Goal: Navigation & Orientation: Understand site structure

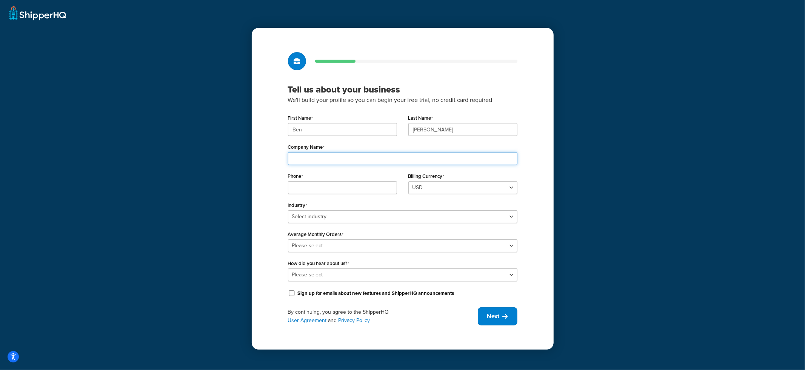
click at [324, 160] on input "Company Name" at bounding box center [403, 158] width 230 height 13
click at [251, 174] on div "Tell us about your business We'll build your profile so you can begin your free…" at bounding box center [402, 185] width 805 height 370
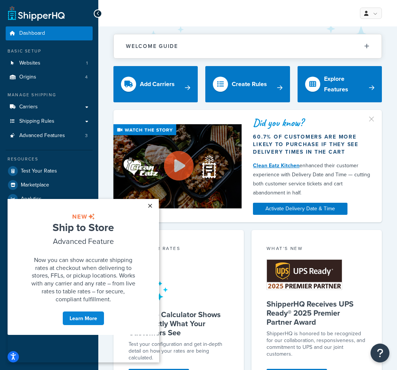
click at [149, 207] on link "×" at bounding box center [149, 206] width 13 height 14
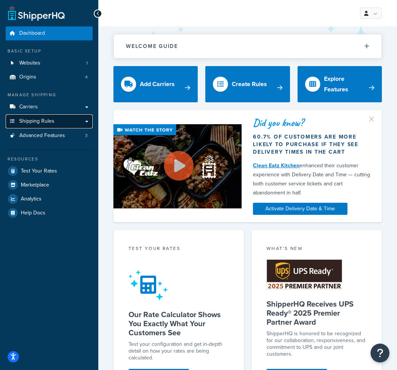
click at [29, 126] on link "Shipping Rules" at bounding box center [49, 121] width 87 height 14
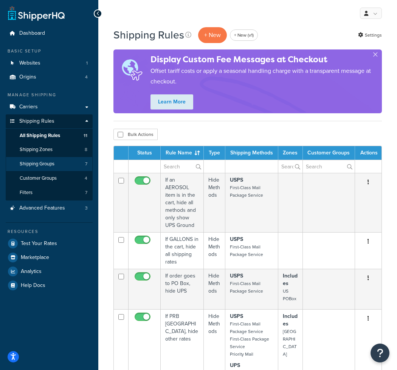
click at [52, 164] on span "Shipping Groups" at bounding box center [37, 164] width 35 height 6
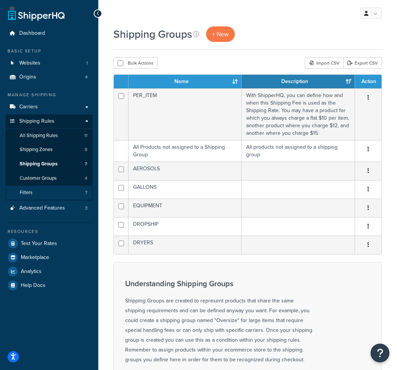
click at [44, 196] on link "Filters 7" at bounding box center [49, 193] width 87 height 14
click at [44, 195] on link "Filters 7" at bounding box center [49, 193] width 87 height 14
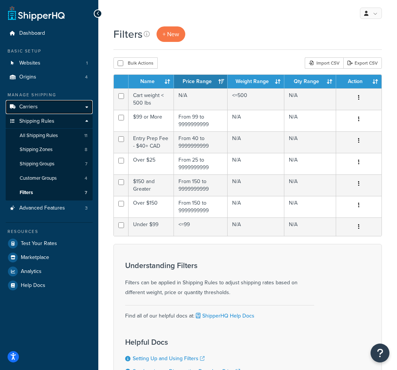
click at [38, 108] on link "Carriers" at bounding box center [49, 107] width 87 height 14
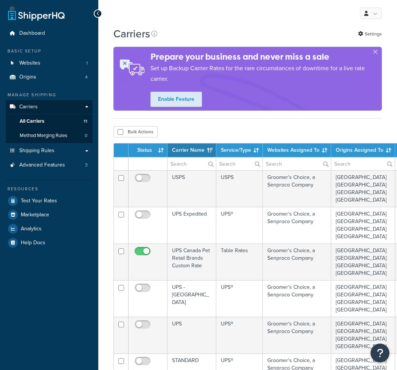
select select "15"
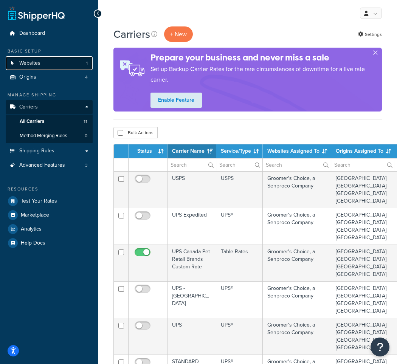
click at [58, 65] on link "Websites 1" at bounding box center [49, 63] width 87 height 14
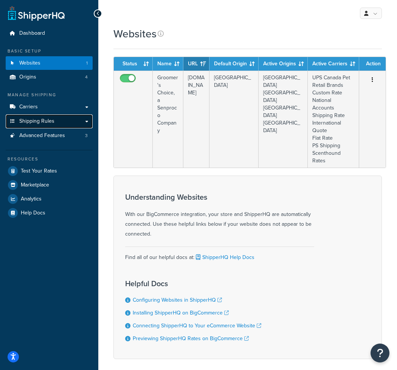
click at [43, 124] on span "Shipping Rules" at bounding box center [36, 121] width 35 height 6
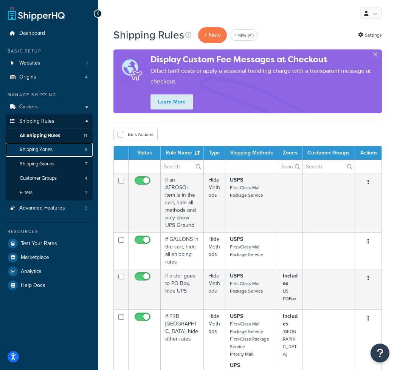
click at [65, 149] on link "Shipping Zones 8" at bounding box center [49, 150] width 87 height 14
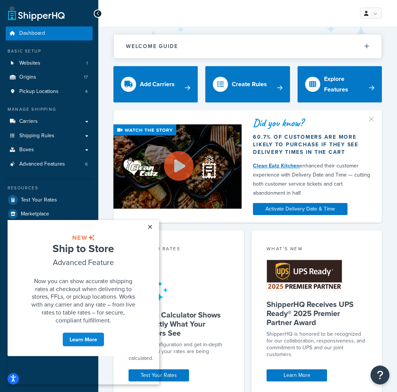
click at [148, 227] on link "×" at bounding box center [149, 227] width 13 height 14
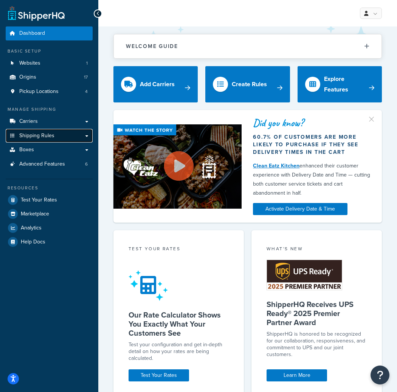
click at [48, 137] on span "Shipping Rules" at bounding box center [36, 136] width 35 height 6
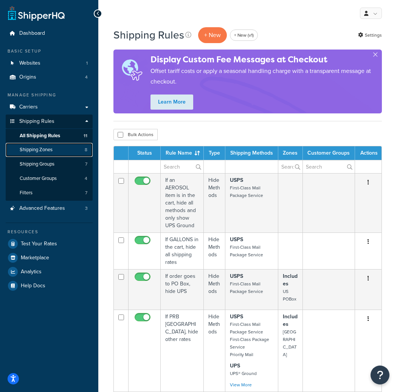
click at [52, 151] on span "Shipping Zones" at bounding box center [36, 150] width 33 height 6
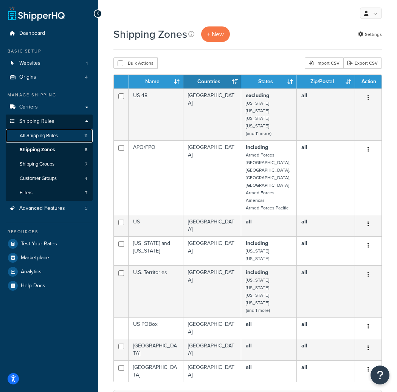
click at [59, 134] on link "All Shipping Rules 11" at bounding box center [49, 136] width 87 height 14
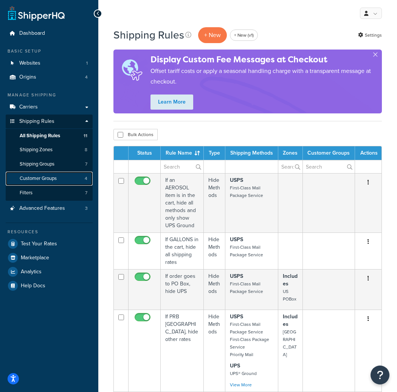
click at [51, 177] on span "Customer Groups" at bounding box center [38, 178] width 37 height 6
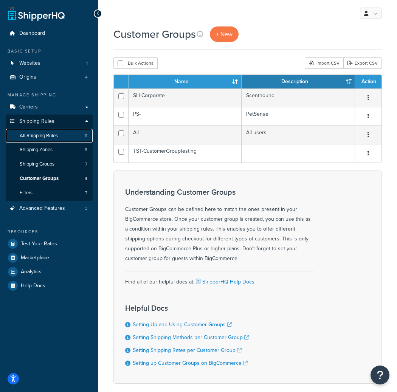
click at [40, 136] on span "All Shipping Rules" at bounding box center [39, 136] width 38 height 6
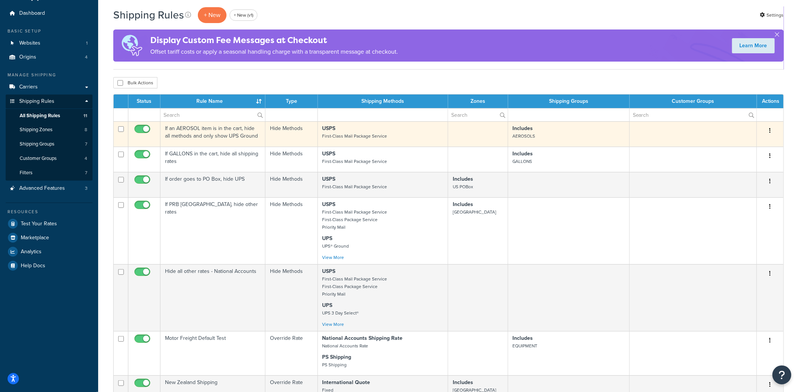
scroll to position [3, 0]
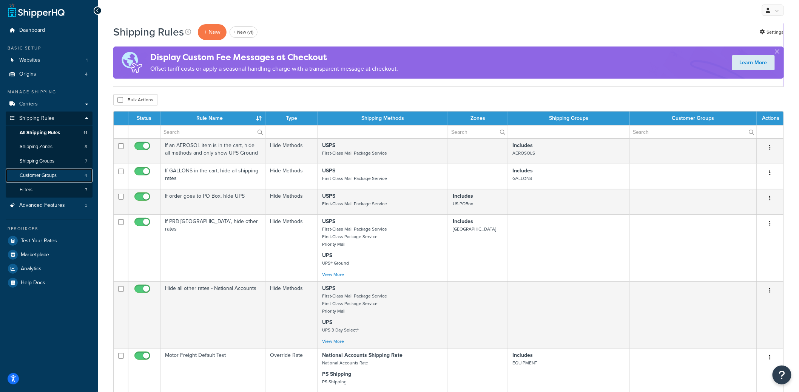
click at [40, 175] on span "Customer Groups" at bounding box center [38, 175] width 37 height 6
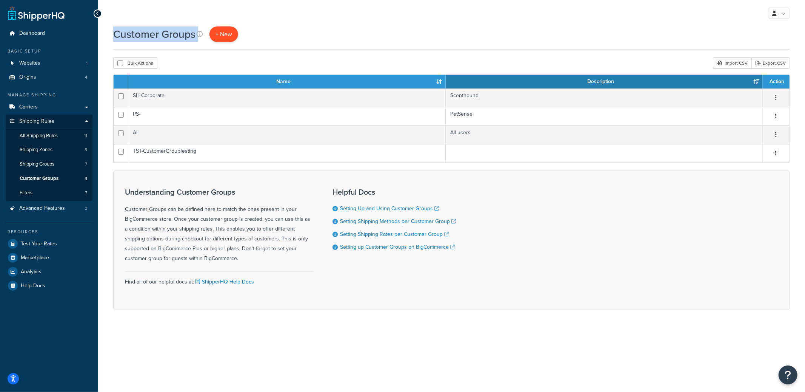
drag, startPoint x: 116, startPoint y: 34, endPoint x: 230, endPoint y: 42, distance: 113.6
click at [230, 40] on div "Customer Groups + New" at bounding box center [177, 33] width 129 height 15
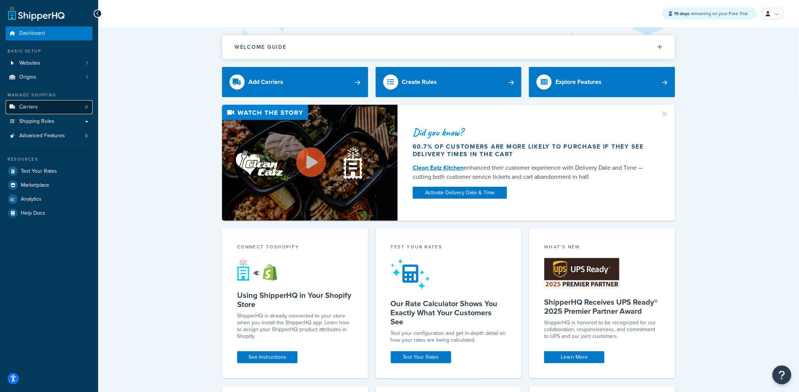
click at [46, 105] on link "Carriers 0" at bounding box center [49, 107] width 87 height 14
